Goal: Transaction & Acquisition: Purchase product/service

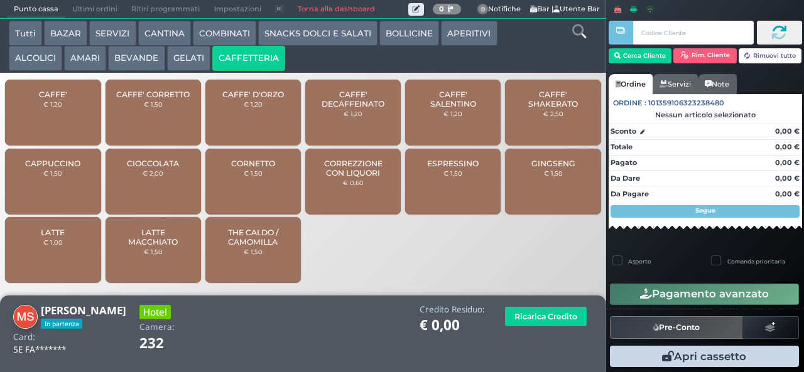
click at [75, 168] on span "CAPPUCCINO" at bounding box center [52, 163] width 55 height 9
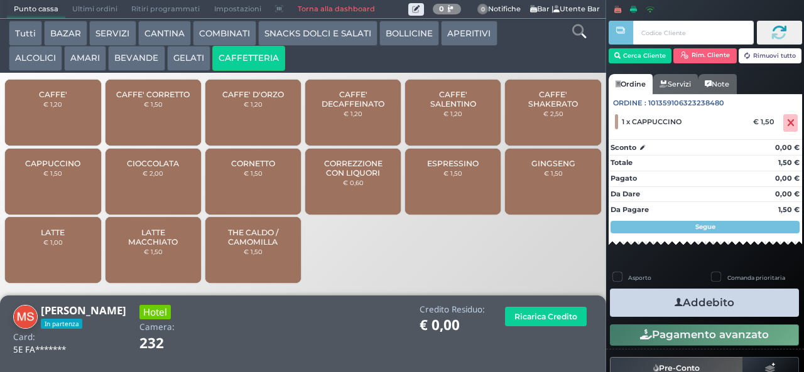
click at [674, 303] on icon "button" at bounding box center [678, 302] width 8 height 13
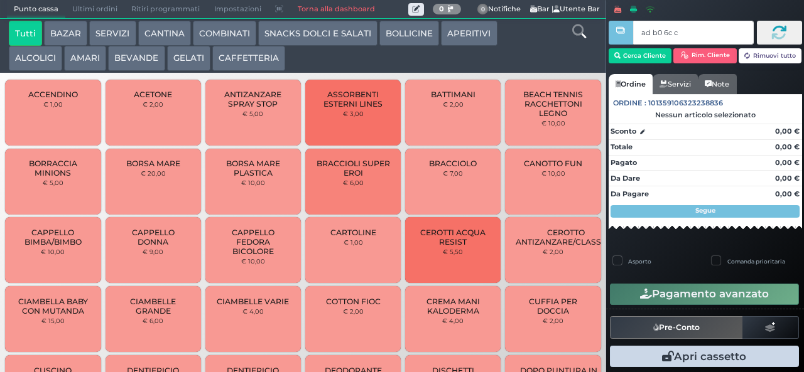
type input "ad b0 6c c3"
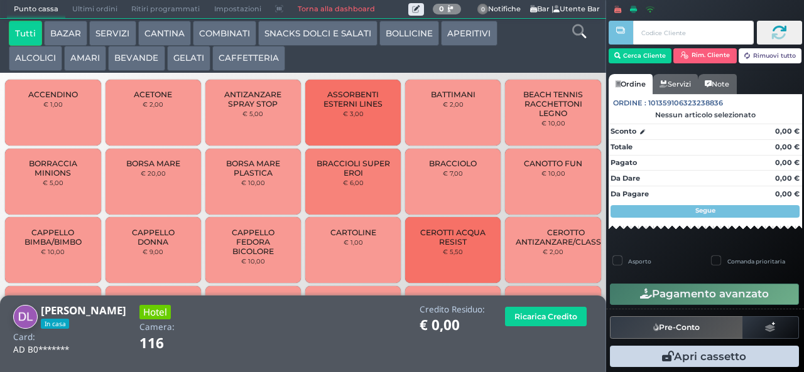
click at [248, 58] on button "CAFFETTERIA" at bounding box center [248, 58] width 73 height 25
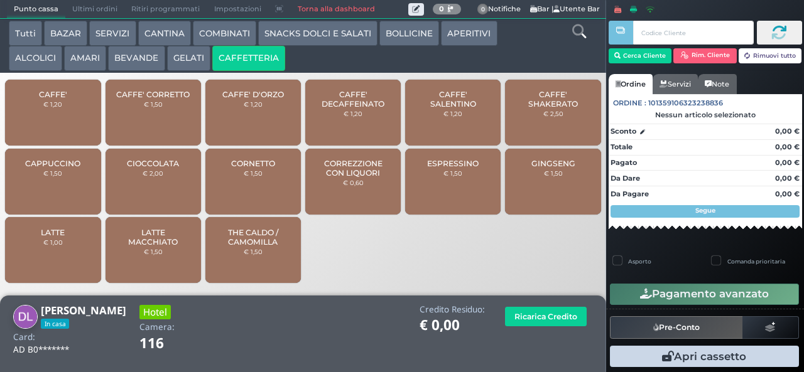
click at [67, 121] on div "CAFFE' € 1,20" at bounding box center [52, 113] width 95 height 66
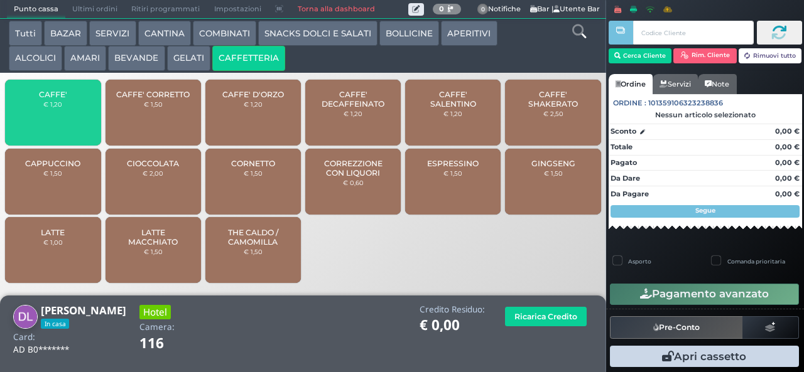
click at [68, 122] on div "CAFFE' € 1,20" at bounding box center [52, 113] width 95 height 66
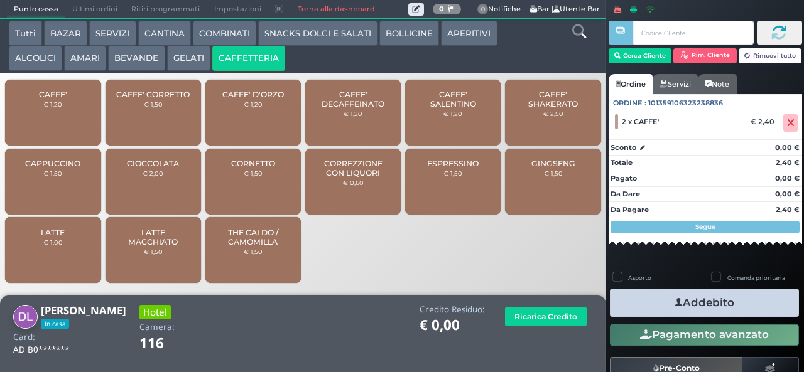
click at [674, 302] on icon "button" at bounding box center [678, 302] width 8 height 13
